Goal: Information Seeking & Learning: Find specific fact

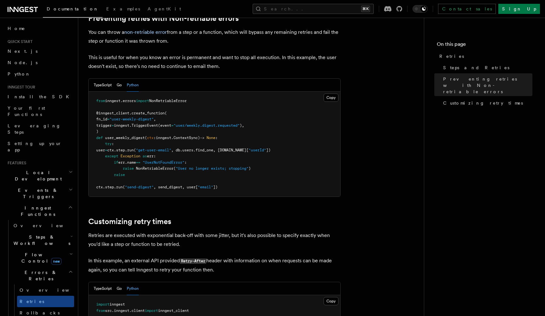
scroll to position [259, 0]
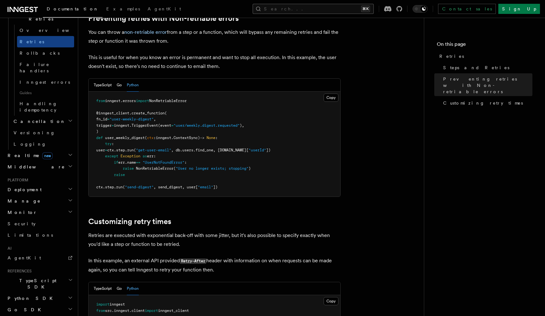
click at [325, 4] on button "Search... ⌘K" at bounding box center [313, 9] width 121 height 10
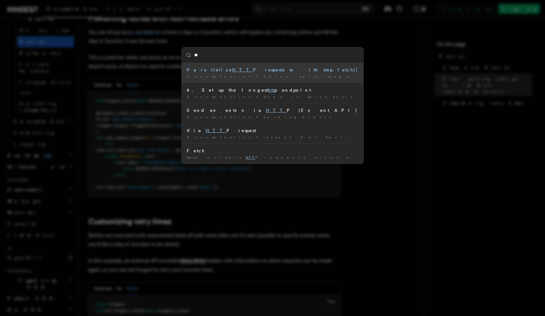
type input "*"
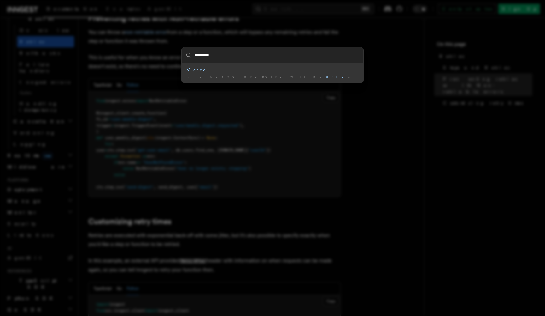
type input "**********"
click at [326, 75] on mark "unreachabl" at bounding box center [349, 76] width 47 height 4
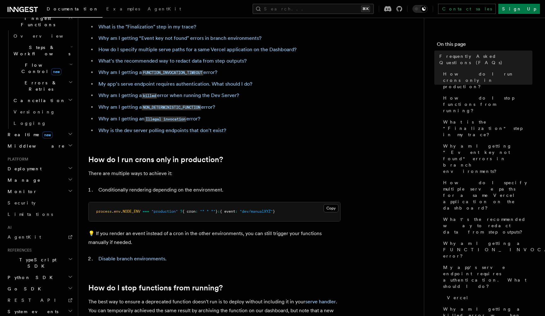
scroll to position [11, 0]
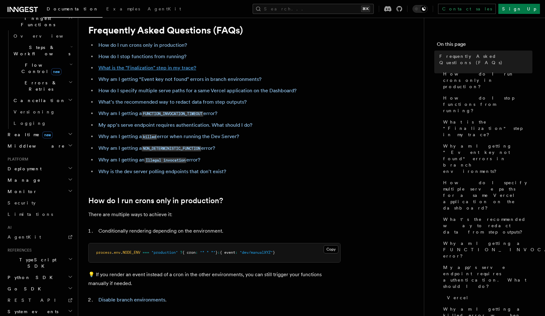
click at [149, 66] on link "What is the "Finalization" step in my trace?" at bounding box center [147, 68] width 98 height 6
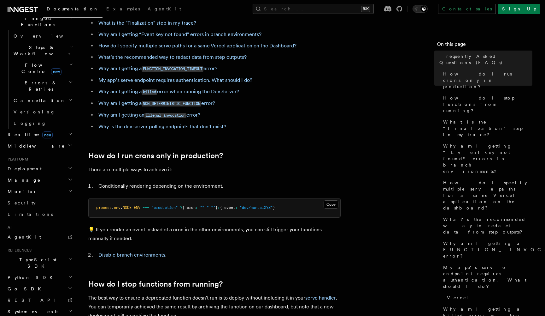
scroll to position [55, 0]
click at [166, 71] on code "FUNCTION_INVOCATION_TIMEOUT" at bounding box center [173, 69] width 62 height 5
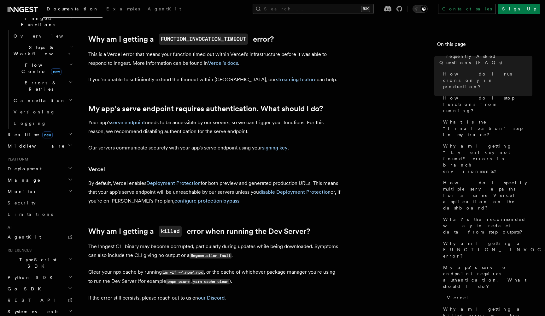
scroll to position [671, 0]
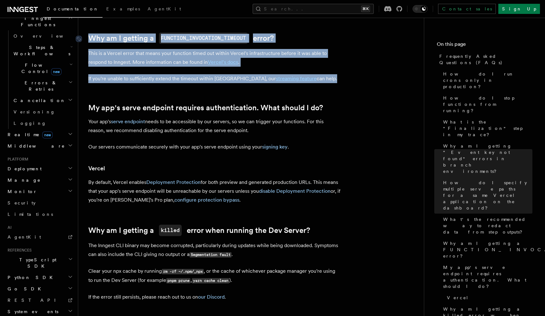
drag, startPoint x: 300, startPoint y: 76, endPoint x: 92, endPoint y: 36, distance: 212.1
click at [92, 36] on article "Frequently Asked Questions (FAQs) How do I run crons only in production? How do…" at bounding box center [251, 77] width 326 height 1440
click at [92, 36] on link "Why am I getting a FUNCTION_INVOCATION_TIMEOUT error?" at bounding box center [181, 38] width 186 height 11
click at [93, 74] on p "If you're unable to sufficiently extend the timeout within [GEOGRAPHIC_DATA], o…" at bounding box center [214, 78] width 252 height 9
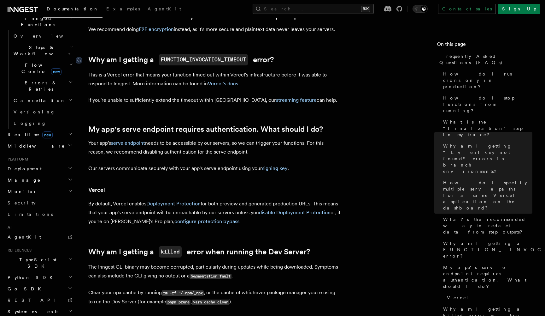
scroll to position [648, 0]
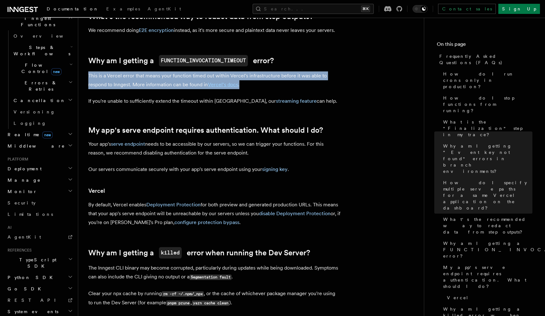
drag, startPoint x: 88, startPoint y: 75, endPoint x: 252, endPoint y: 86, distance: 164.5
click at [252, 86] on div "Frequently Asked Questions (FAQs) How do I run crons only in production? How do…" at bounding box center [261, 86] width 366 height 1468
click at [133, 41] on article "Frequently Asked Questions (FAQs) How do I run crons only in production? How do…" at bounding box center [251, 99] width 326 height 1440
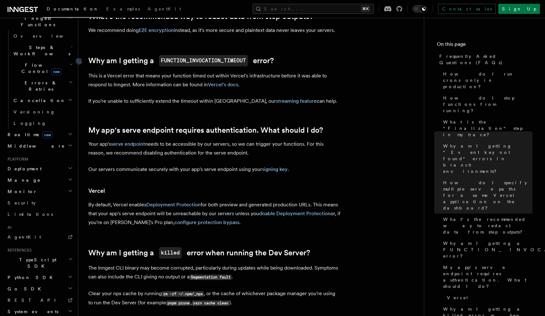
click at [191, 56] on code "FUNCTION_INVOCATION_TIMEOUT" at bounding box center [203, 60] width 89 height 11
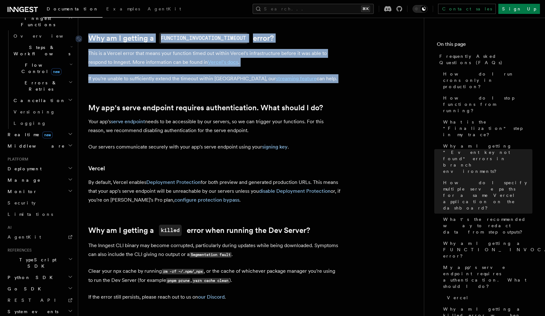
drag, startPoint x: 300, startPoint y: 82, endPoint x: 89, endPoint y: 37, distance: 215.8
click at [89, 37] on article "Frequently Asked Questions (FAQs) How do I run crons only in production? How do…" at bounding box center [251, 77] width 326 height 1440
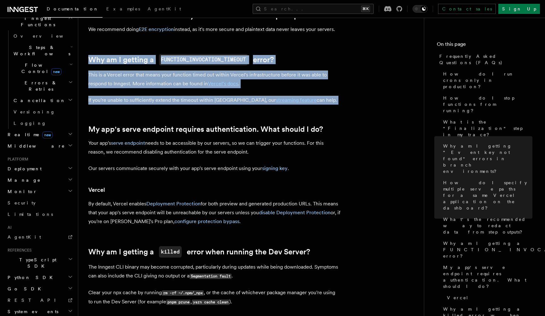
scroll to position [624, 0]
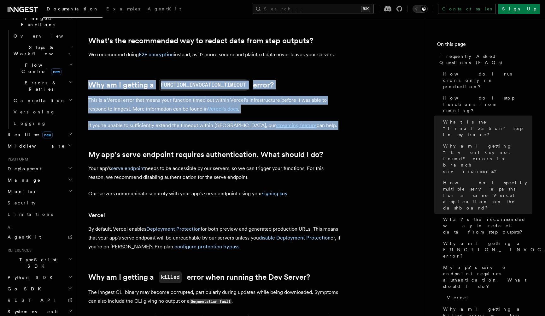
click at [263, 115] on article "Frequently Asked Questions (FAQs) How do I run crons only in production? How do…" at bounding box center [251, 124] width 326 height 1440
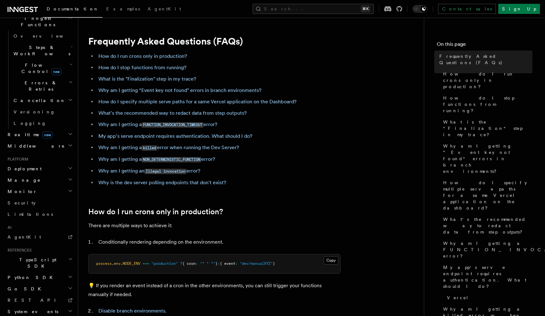
scroll to position [0, 0]
